Goal: Task Accomplishment & Management: Manage account settings

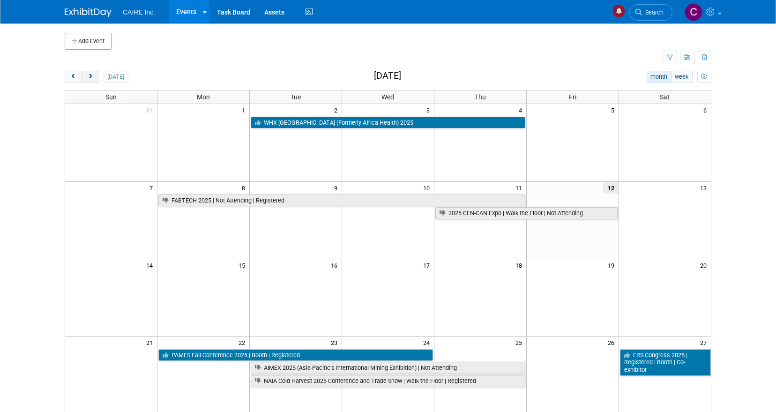
click at [93, 79] on span "next" at bounding box center [90, 77] width 7 height 6
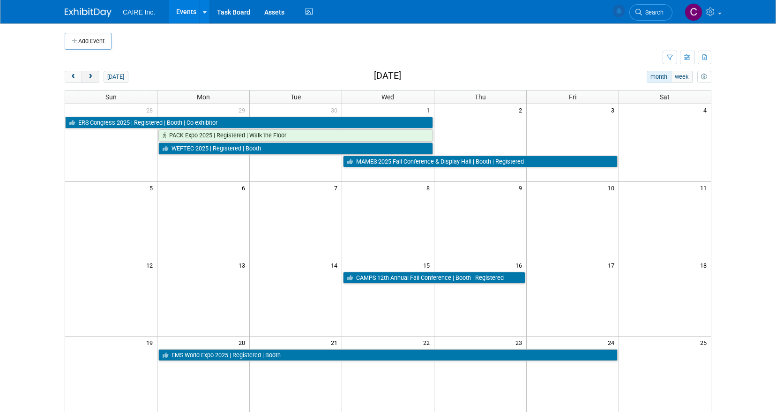
click at [93, 79] on span "next" at bounding box center [90, 77] width 7 height 6
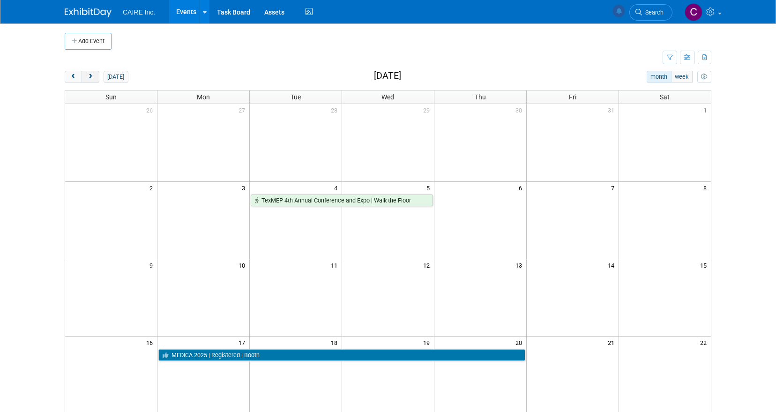
click at [93, 79] on span "next" at bounding box center [90, 77] width 7 height 6
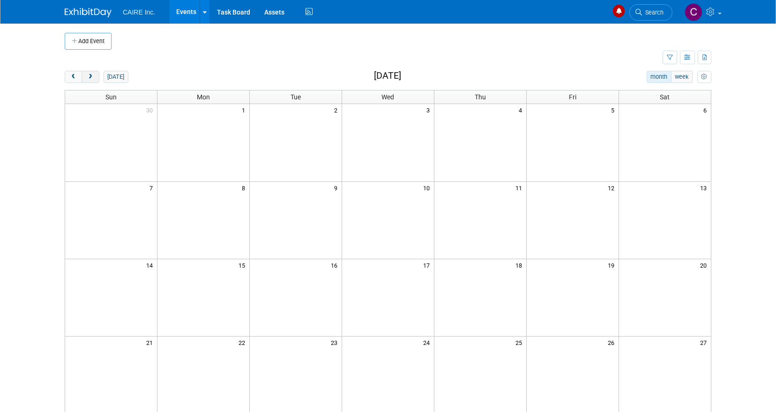
click at [93, 79] on span "next" at bounding box center [90, 77] width 7 height 6
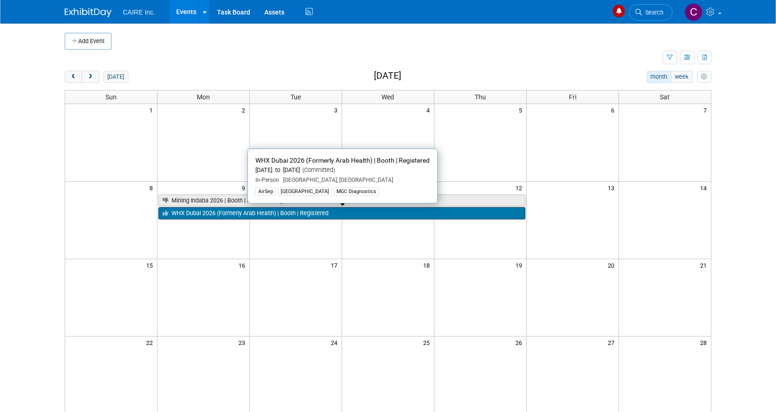
click at [210, 213] on link "WHX Dubai 2026 (Formerly Arab Health) | Booth | Registered" at bounding box center [341, 213] width 366 height 12
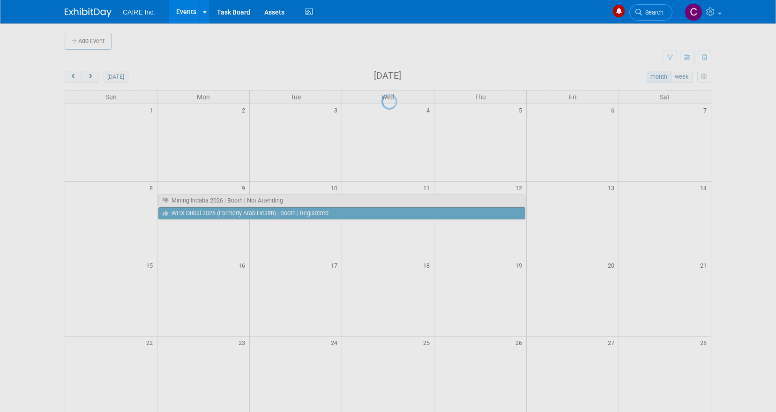
click at [381, 213] on div at bounding box center [387, 206] width 13 height 412
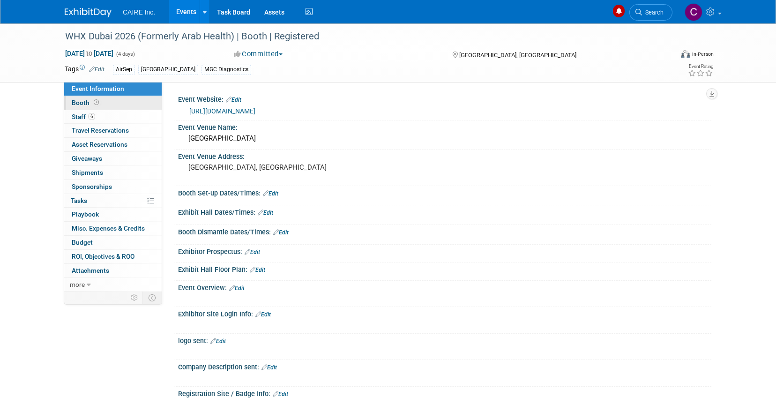
click at [88, 103] on span "Booth" at bounding box center [86, 102] width 29 height 7
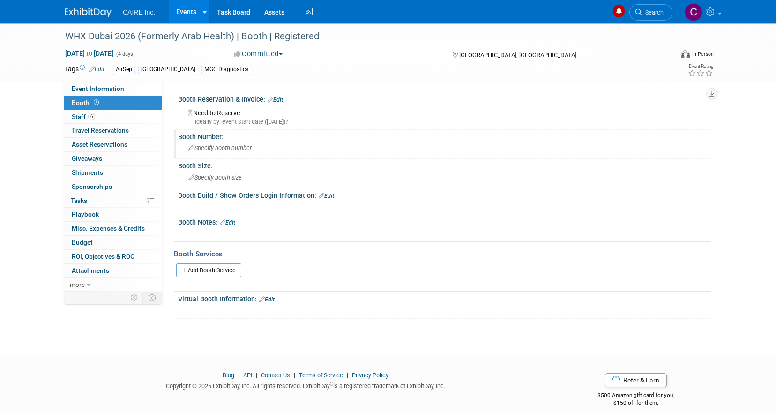
click at [217, 150] on span "Specify booth number" at bounding box center [219, 147] width 63 height 7
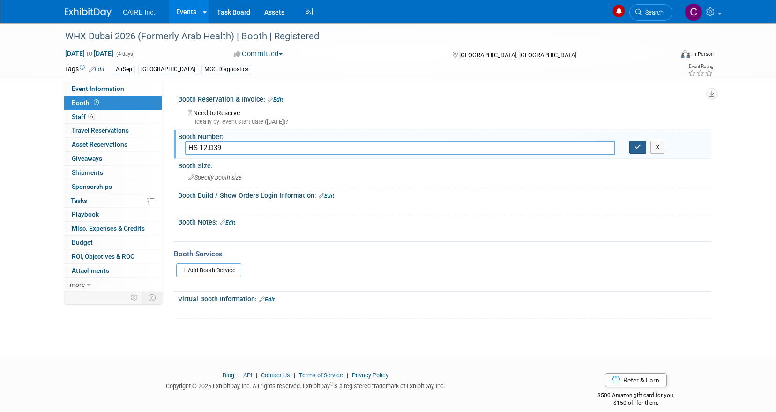
type input "HS 12.D39"
click at [636, 146] on icon "button" at bounding box center [637, 147] width 7 height 6
